Goal: Check status: Check status

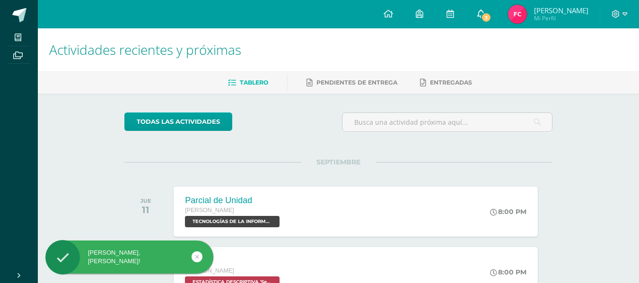
click at [485, 19] on span "3" at bounding box center [486, 17] width 10 height 10
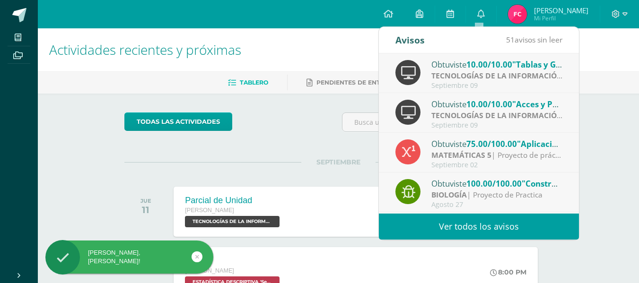
click at [315, 55] on h1 "Actividades recientes y próximas" at bounding box center [338, 49] width 578 height 43
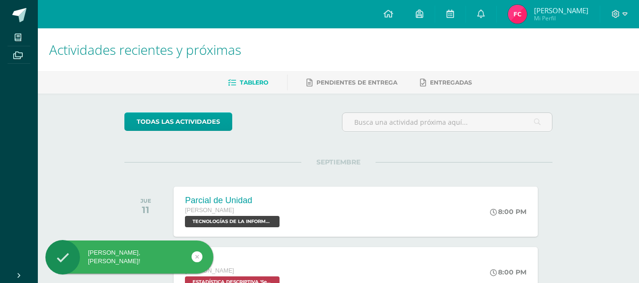
click at [508, 6] on span "[PERSON_NAME] Mi Perfil" at bounding box center [548, 14] width 84 height 19
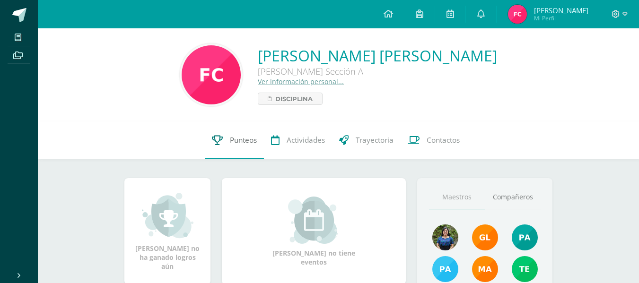
click at [243, 143] on span "Punteos" at bounding box center [243, 140] width 27 height 10
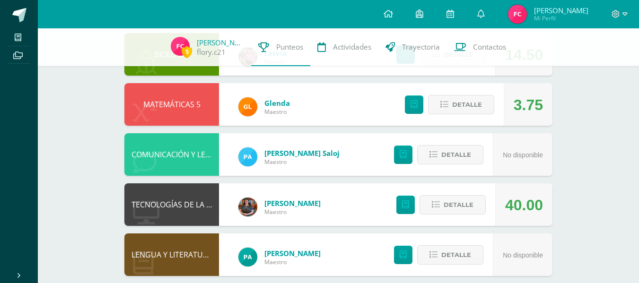
scroll to position [328, 0]
